Goal: Task Accomplishment & Management: Use online tool/utility

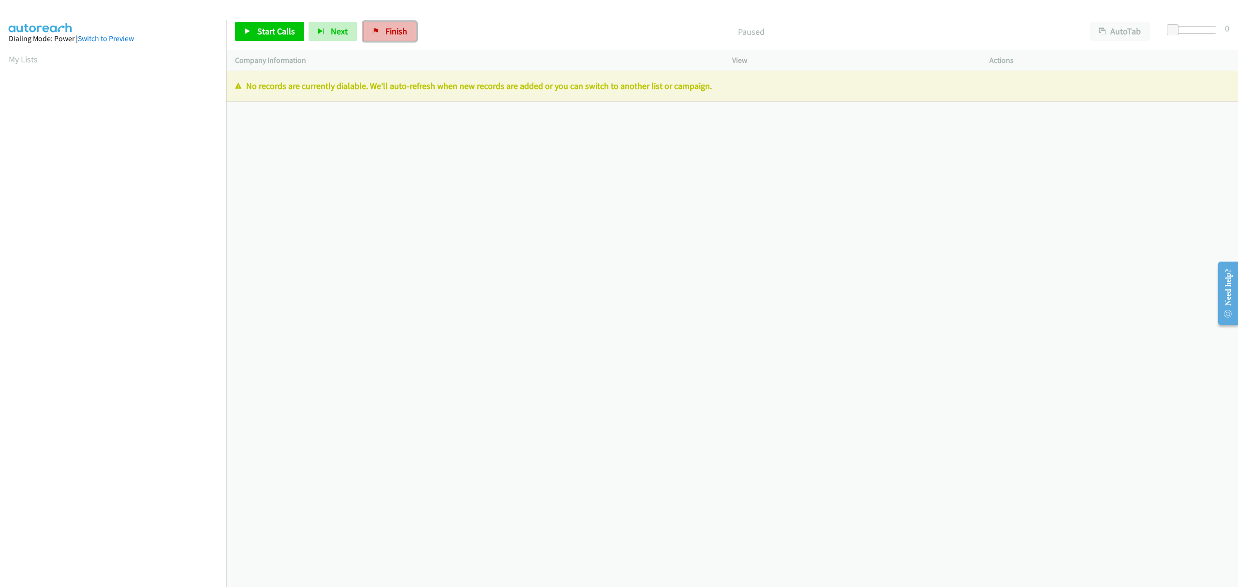
click at [380, 32] on link "Finish" at bounding box center [389, 31] width 53 height 19
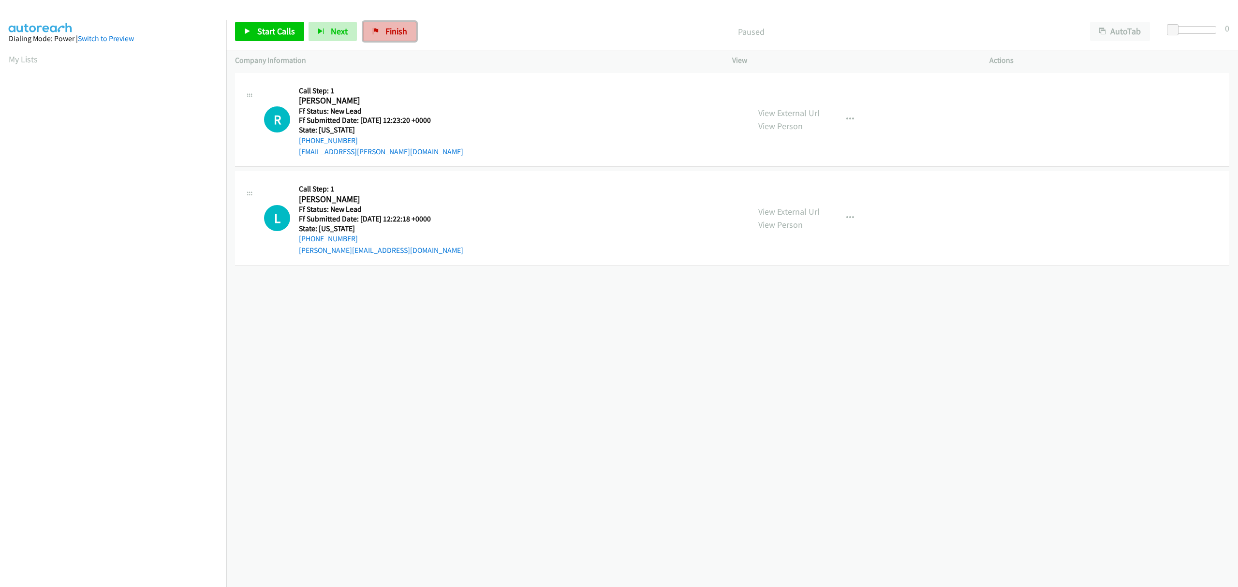
click at [398, 30] on span "Finish" at bounding box center [396, 31] width 22 height 11
